Goal: Transaction & Acquisition: Register for event/course

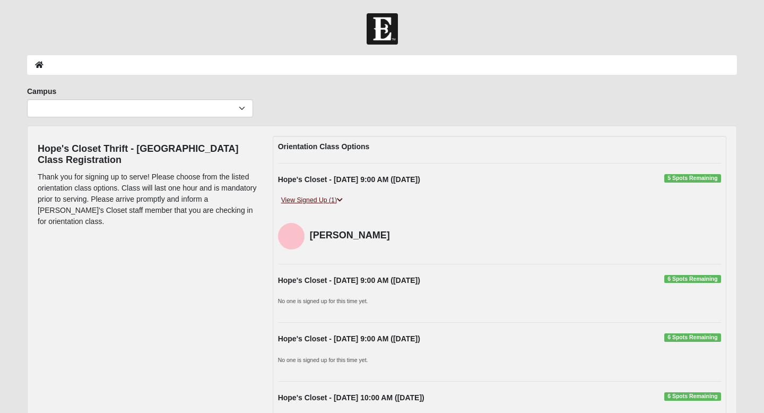
click at [339, 199] on icon at bounding box center [340, 200] width 6 height 6
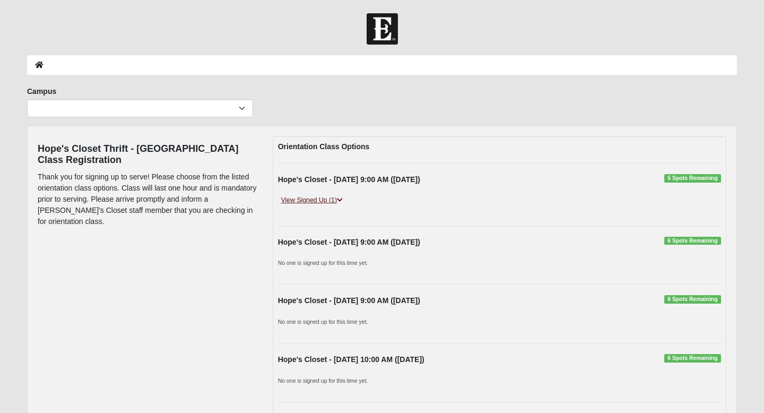
click at [339, 199] on icon at bounding box center [340, 200] width 6 height 6
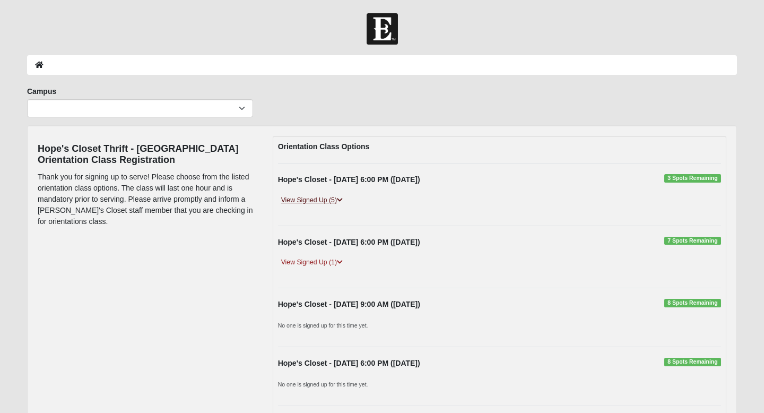
click at [343, 201] on icon at bounding box center [340, 200] width 6 height 6
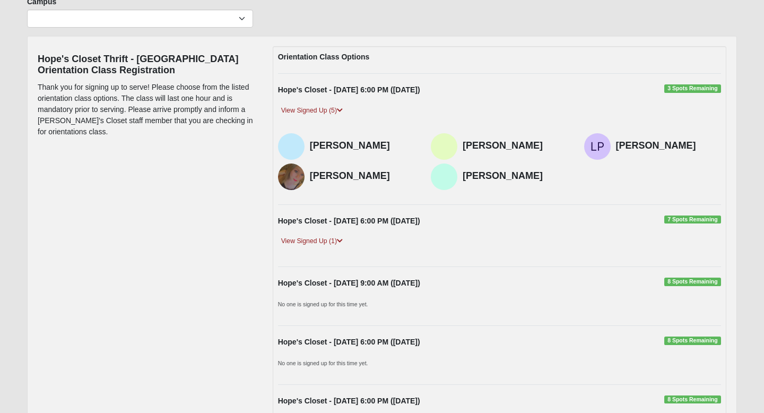
scroll to position [117, 0]
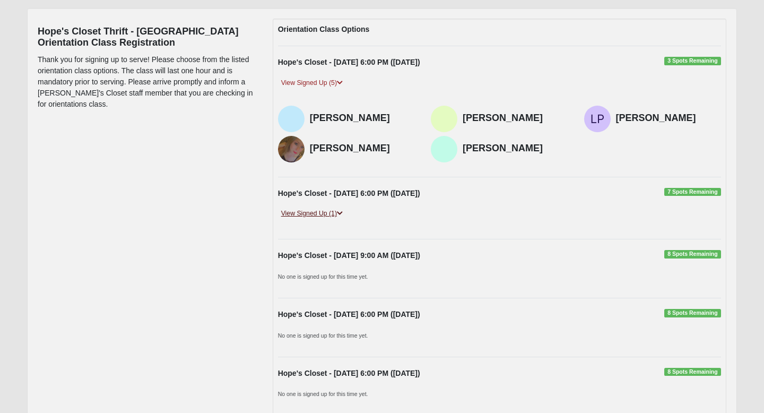
click at [341, 214] on icon at bounding box center [340, 213] width 6 height 6
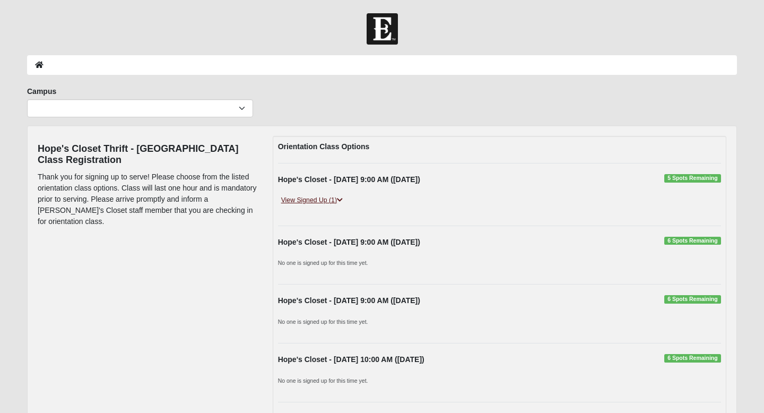
click at [341, 201] on icon at bounding box center [340, 200] width 6 height 6
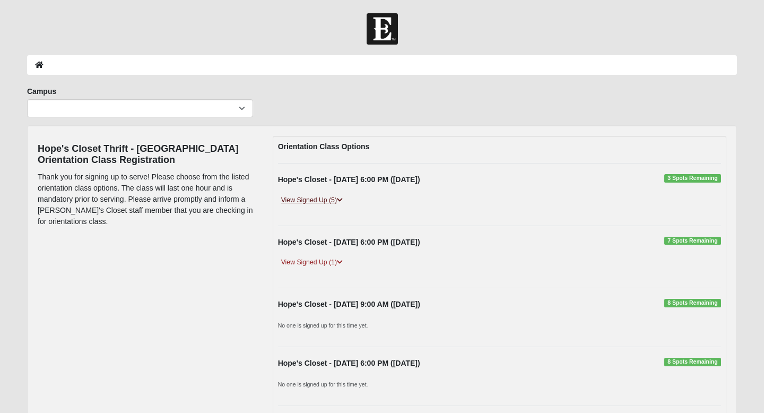
click at [341, 200] on icon at bounding box center [340, 200] width 6 height 6
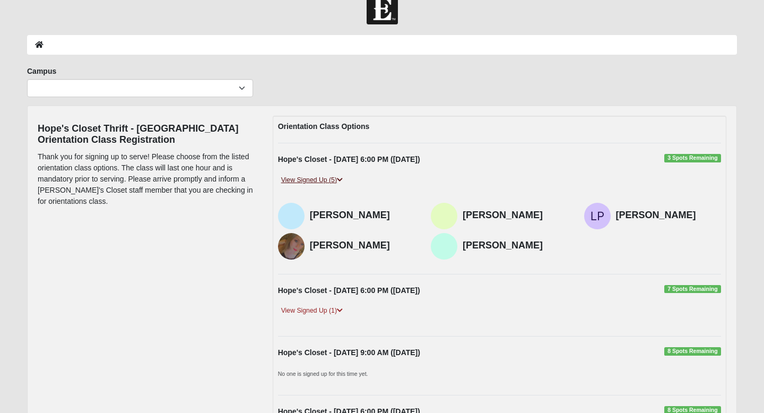
scroll to position [34, 0]
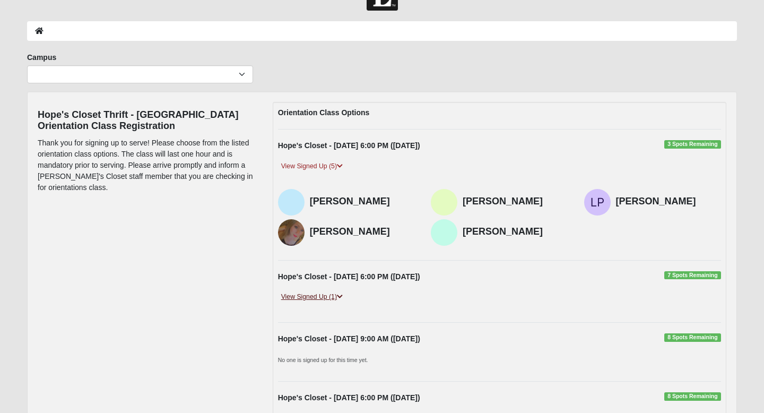
click at [344, 297] on link "View Signed Up (1)" at bounding box center [312, 296] width 68 height 11
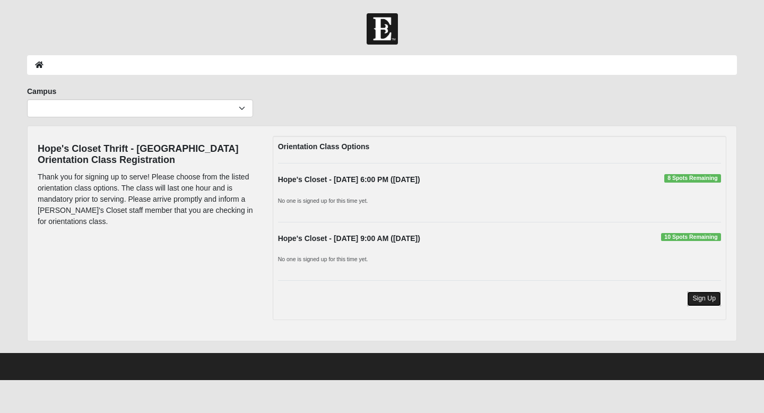
click at [700, 298] on link "Sign Up" at bounding box center [704, 298] width 34 height 14
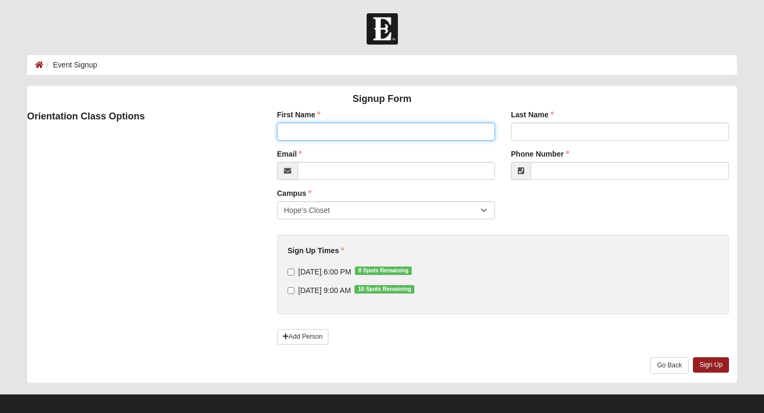
click at [396, 127] on input "First Name" at bounding box center [386, 132] width 218 height 18
type input "Linda"
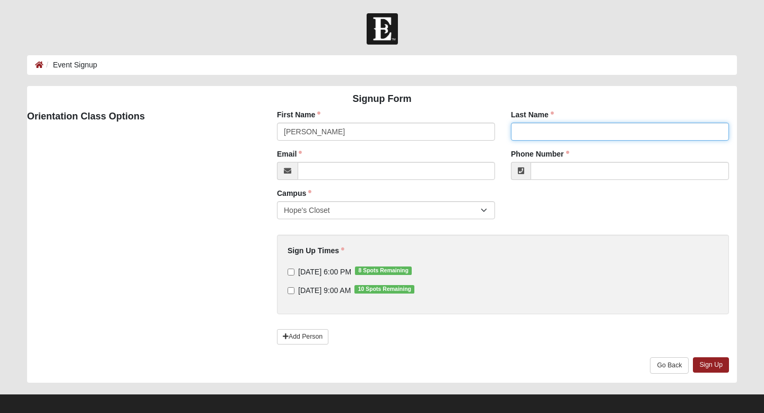
click at [566, 129] on input "Last Name" at bounding box center [620, 132] width 218 height 18
type input "Billings"
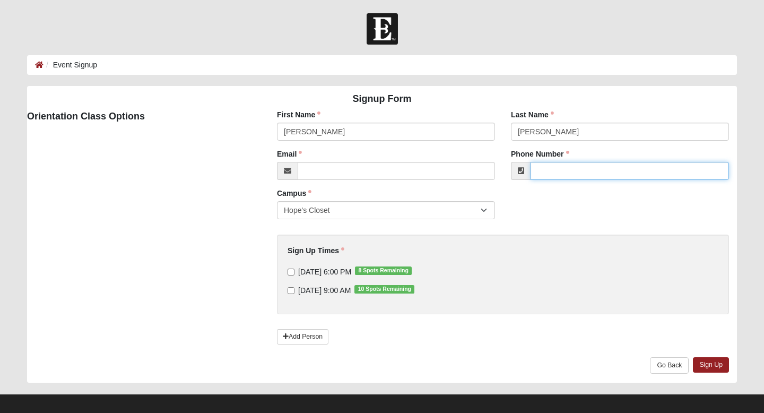
click at [569, 167] on input "Phone Number" at bounding box center [630, 171] width 198 height 18
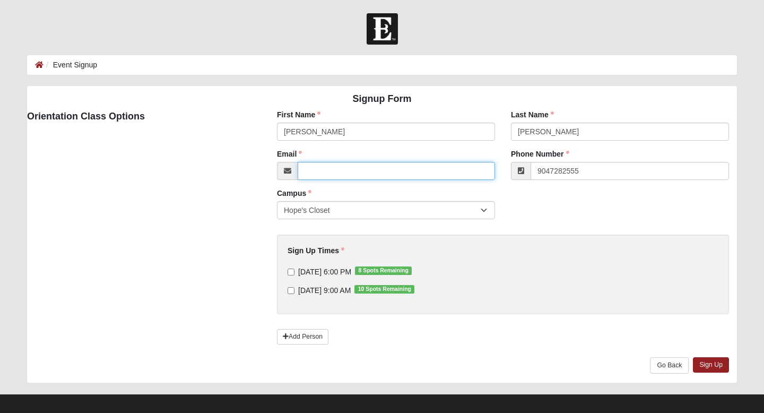
type input "(904) 728-2555"
click at [401, 171] on input "Email" at bounding box center [396, 171] width 197 height 18
type input "linda.billings@coe22.com"
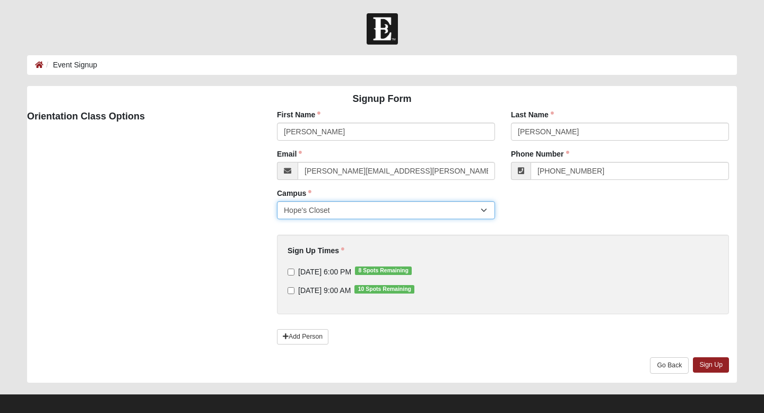
click at [388, 207] on select "Hope's Closet" at bounding box center [386, 210] width 218 height 18
click at [277, 201] on select "Hope's Closet" at bounding box center [386, 210] width 218 height 18
click at [291, 290] on input "11/1/2025 9:00 AM 10 Spots Remaining" at bounding box center [291, 290] width 7 height 7
checkbox input "true"
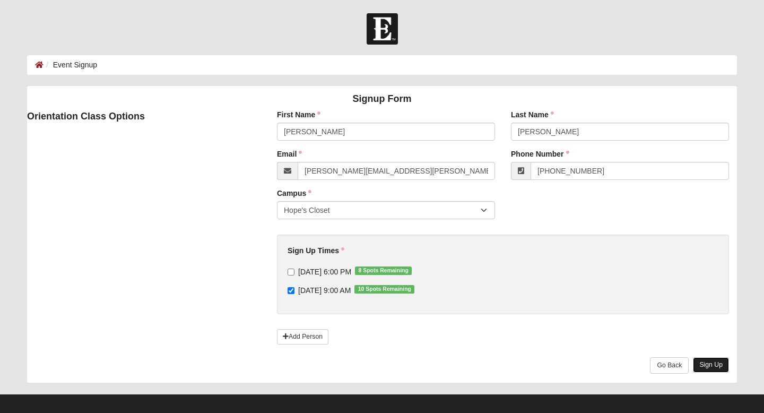
click at [714, 366] on link "Sign Up" at bounding box center [711, 364] width 36 height 15
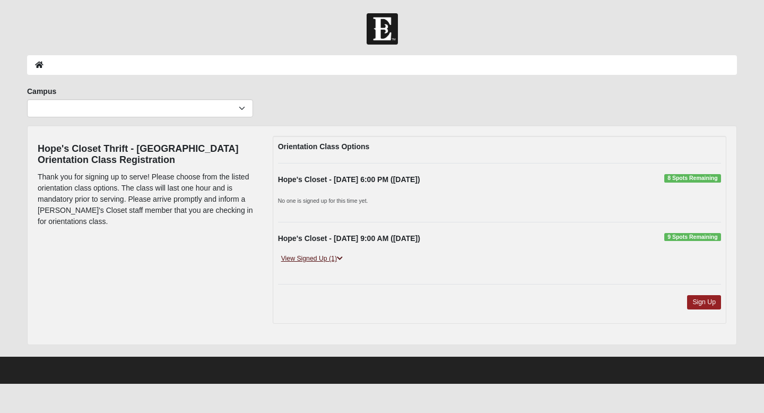
click at [334, 261] on link "View Signed Up (1)" at bounding box center [312, 258] width 68 height 11
click at [318, 261] on link "View Signed Up (1)" at bounding box center [312, 258] width 68 height 11
